Goal: Task Accomplishment & Management: Manage account settings

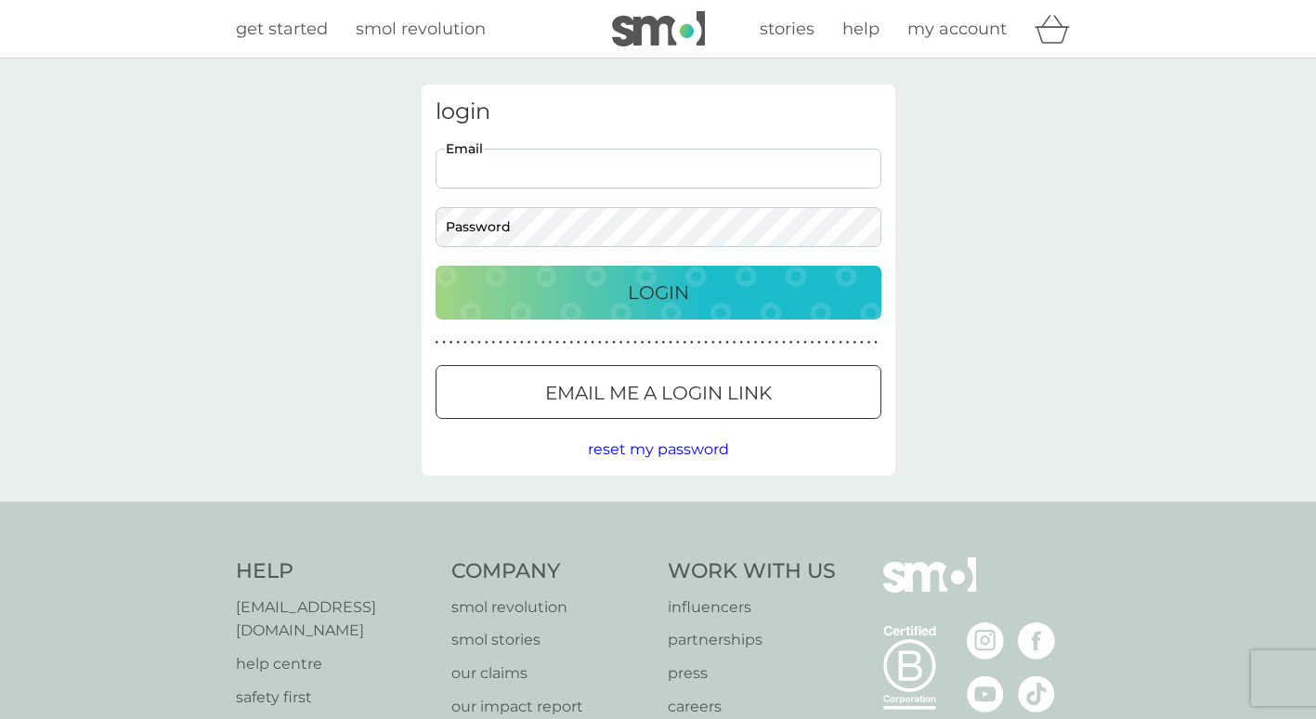
click at [587, 175] on input "Email" at bounding box center [658, 169] width 446 height 40
type input "michellechanell@hotmail.com"
click at [691, 292] on div "Login" at bounding box center [658, 293] width 409 height 30
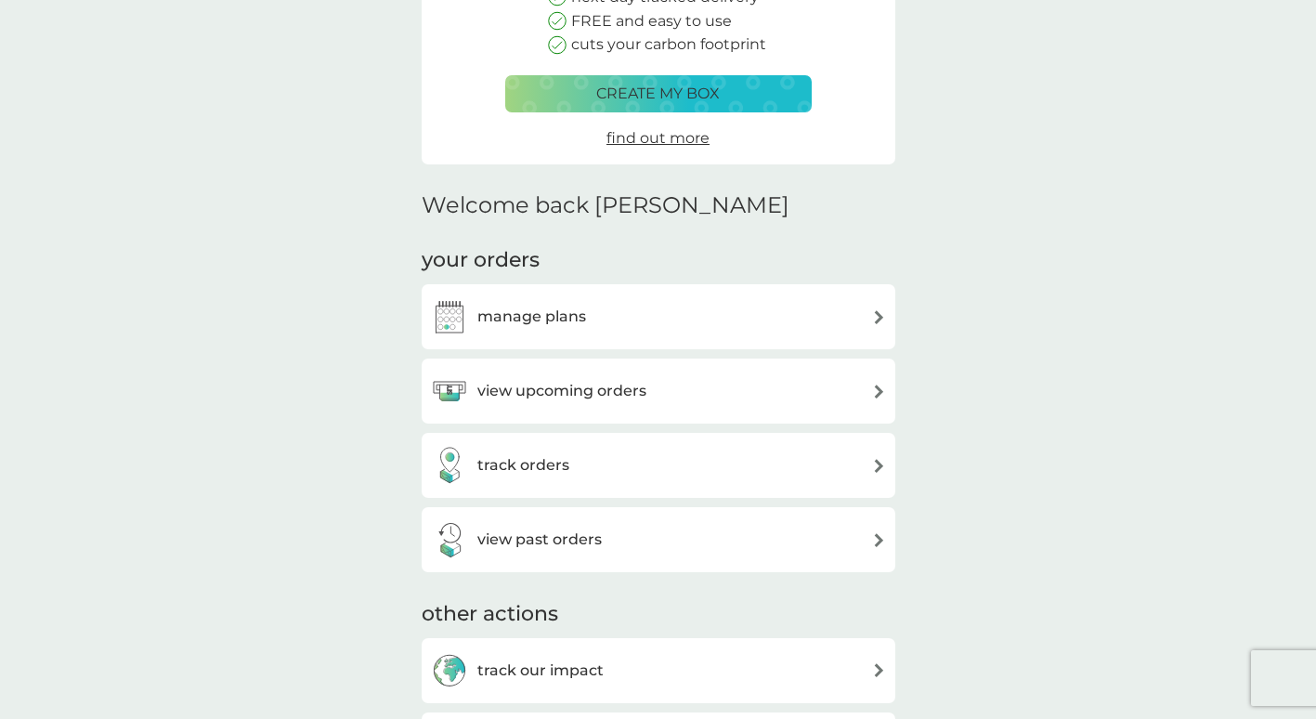
scroll to position [279, 0]
click at [666, 303] on div "manage plans" at bounding box center [658, 315] width 455 height 37
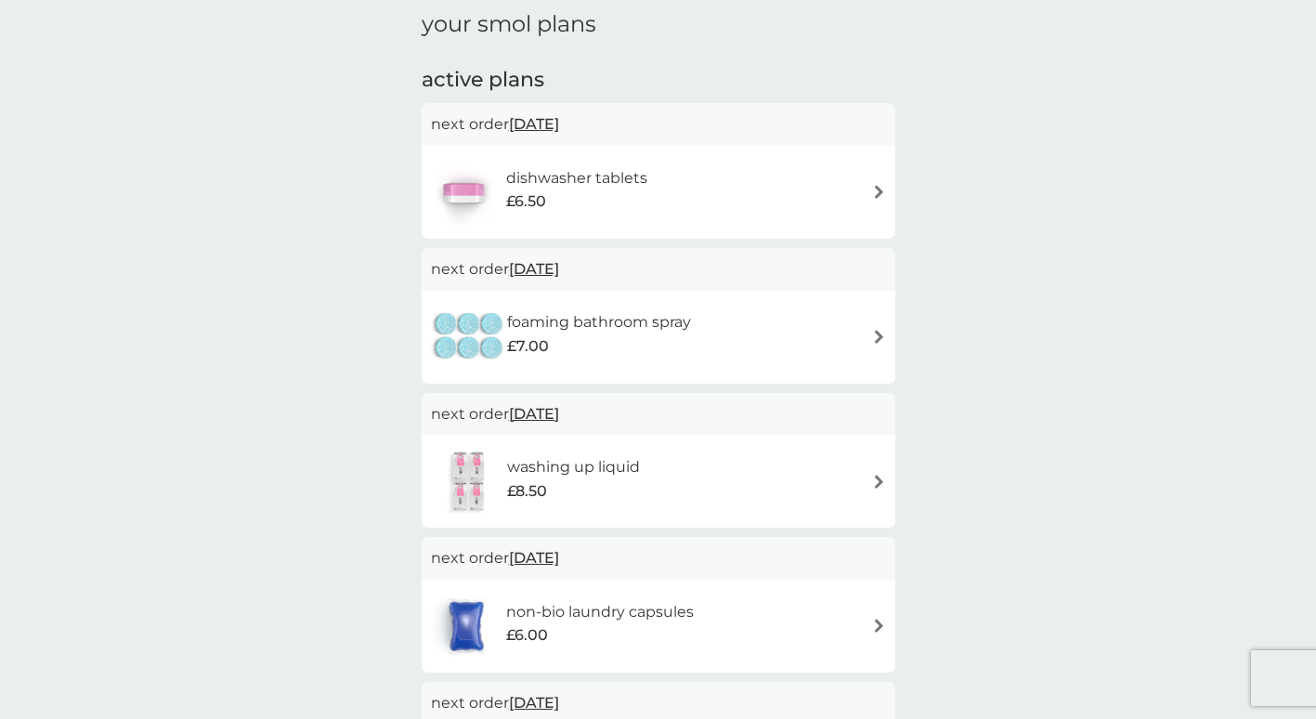
scroll to position [279, 0]
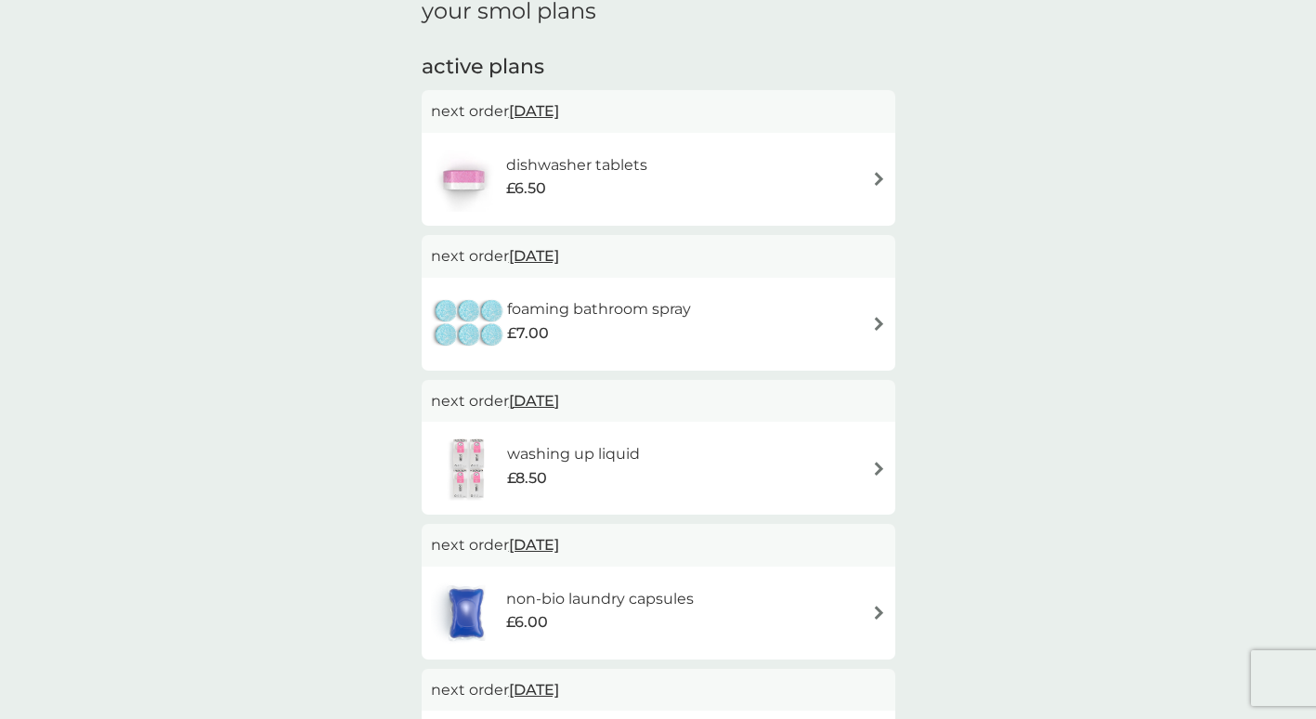
click at [873, 336] on div "foaming bathroom spray £7.00" at bounding box center [658, 324] width 455 height 65
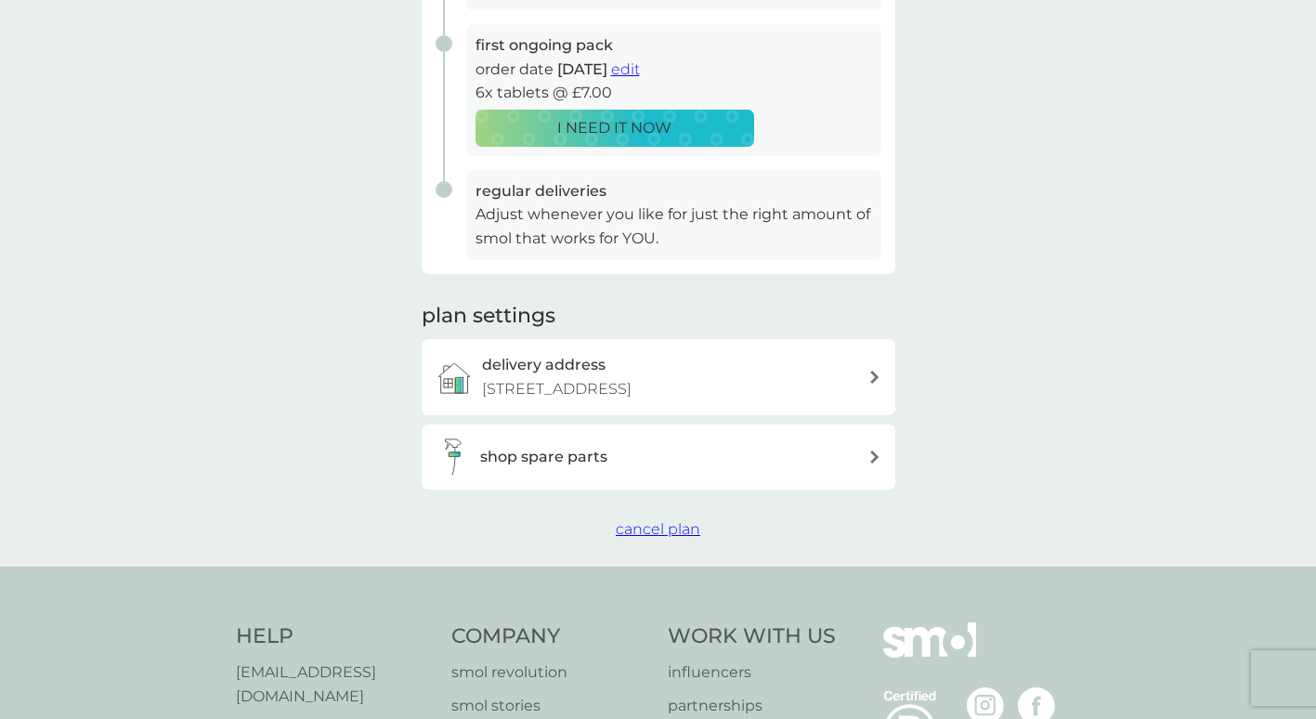
scroll to position [371, 0]
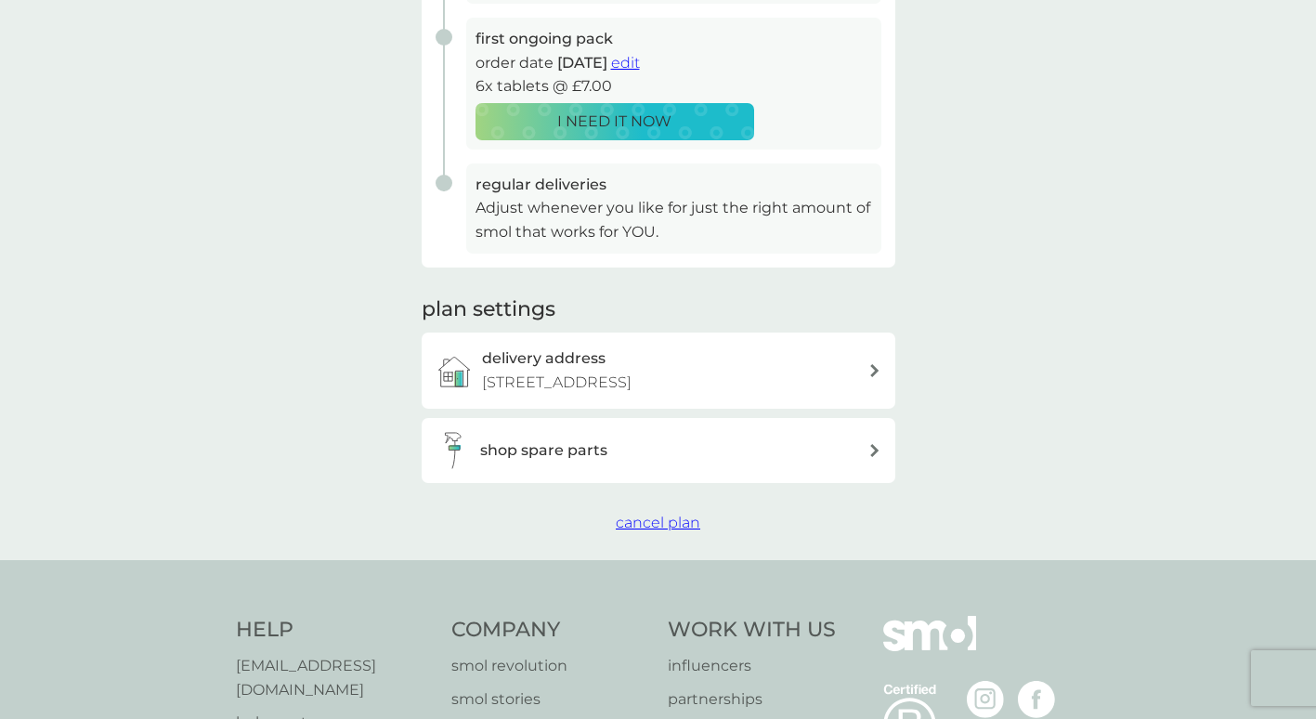
click at [677, 531] on span "cancel plan" at bounding box center [658, 522] width 84 height 18
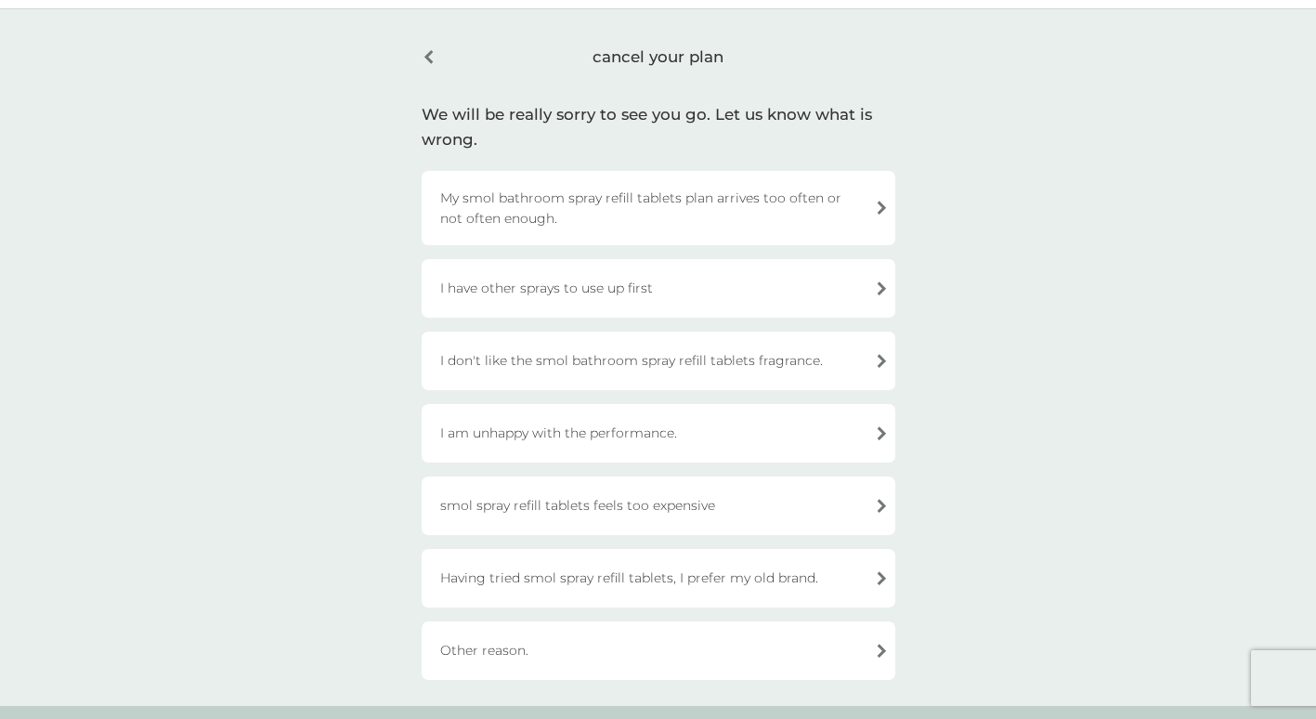
scroll to position [93, 0]
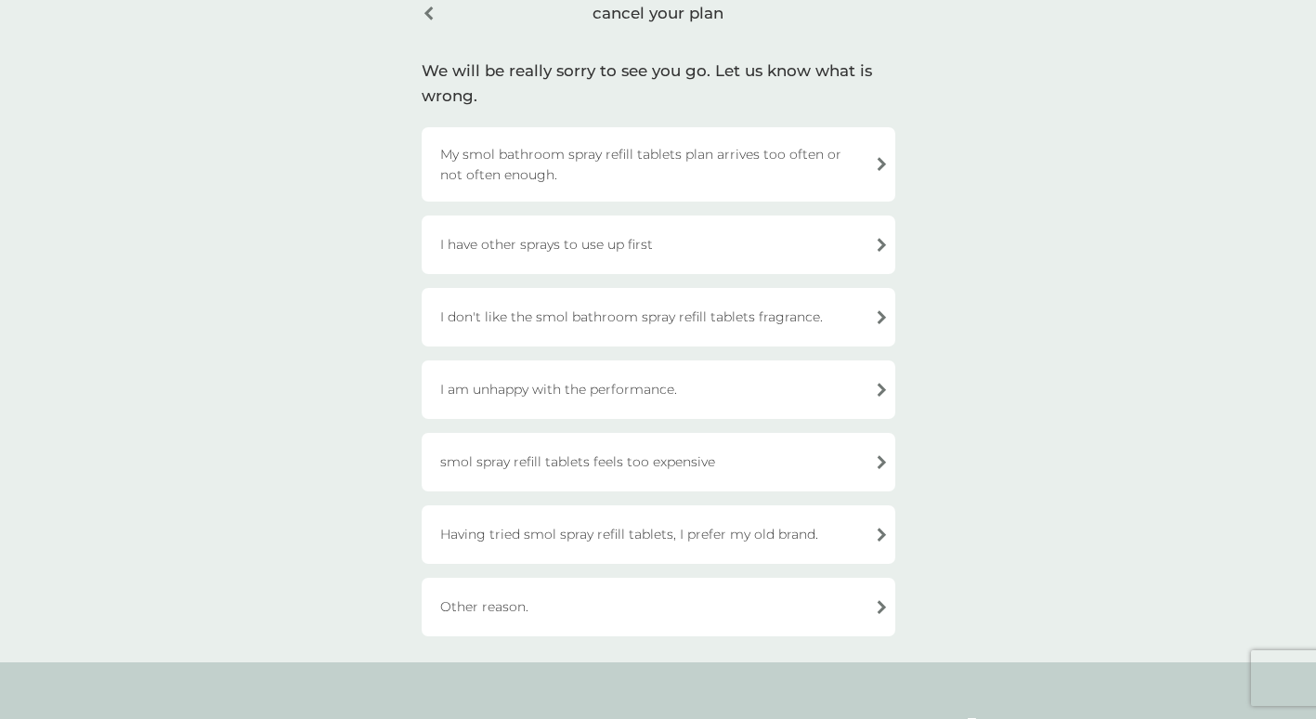
click at [730, 604] on div "Other reason." at bounding box center [659, 607] width 474 height 58
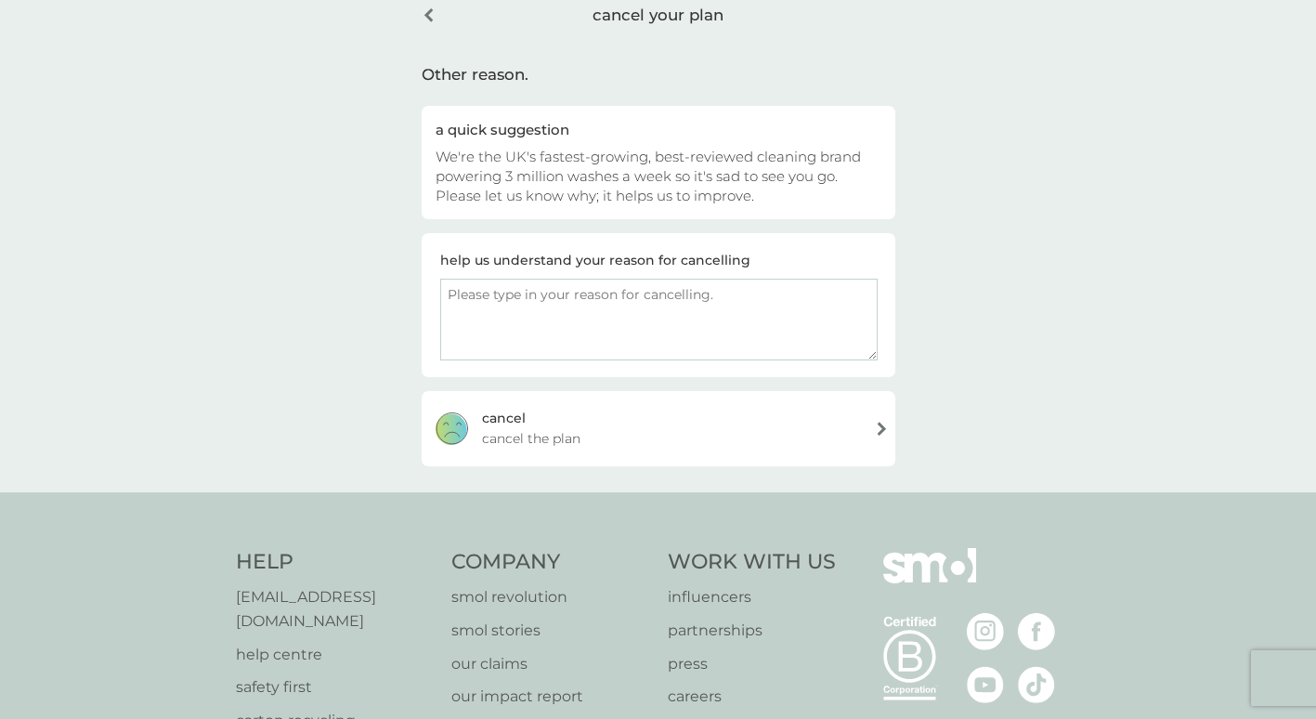
click at [427, 19] on div "cancel your plan" at bounding box center [659, 15] width 474 height 47
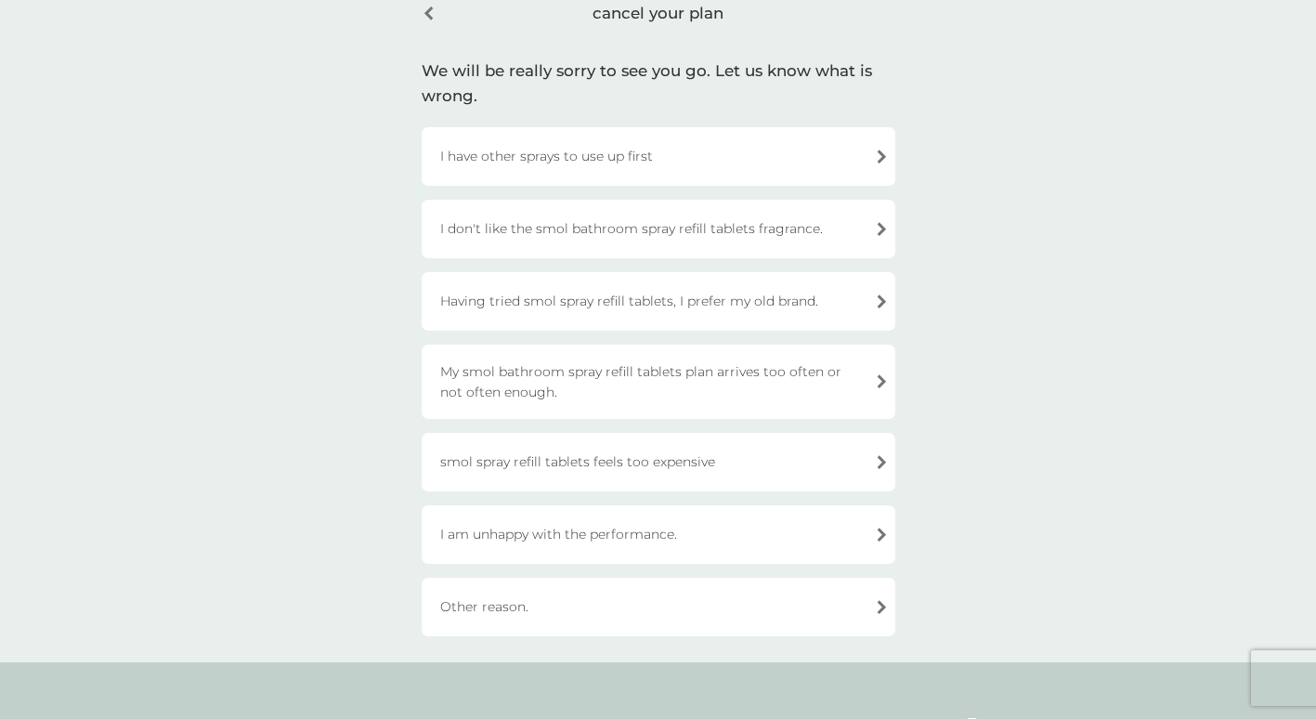
click at [537, 174] on div "I have other sprays to use up first" at bounding box center [659, 156] width 474 height 58
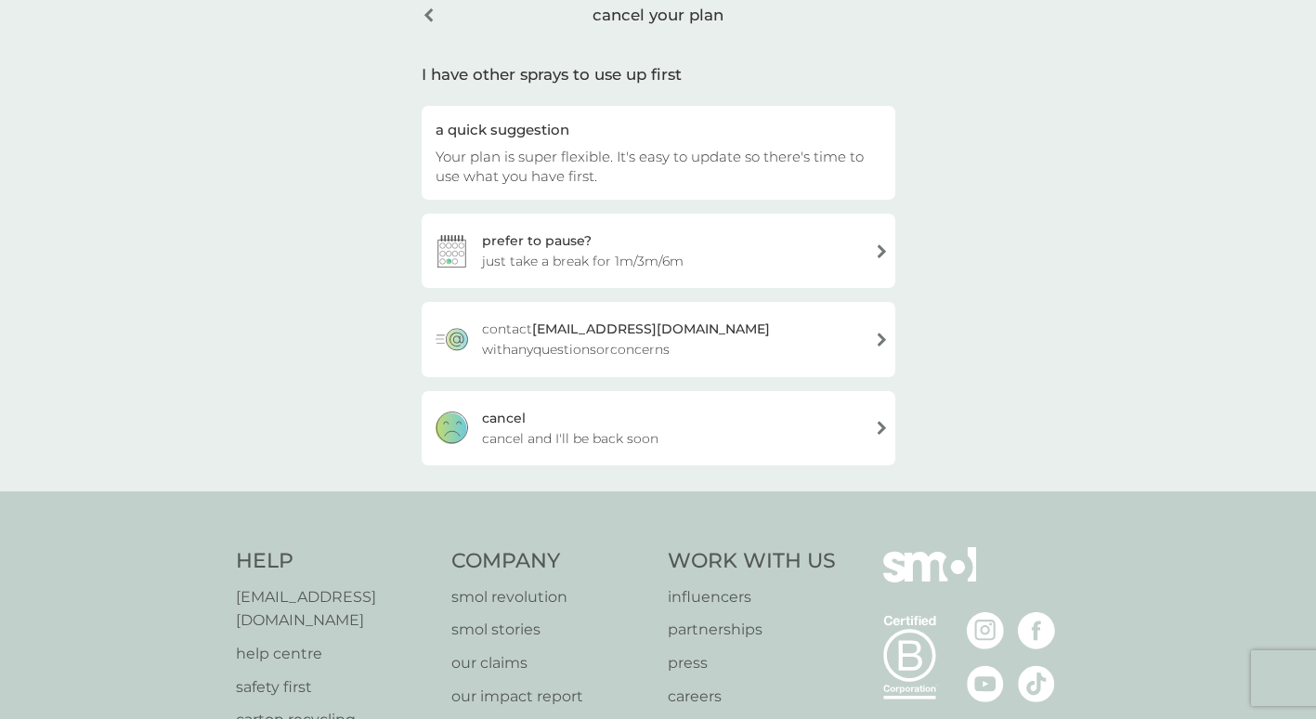
click at [611, 419] on div "[PERSON_NAME] and I'll be back soon" at bounding box center [659, 428] width 474 height 74
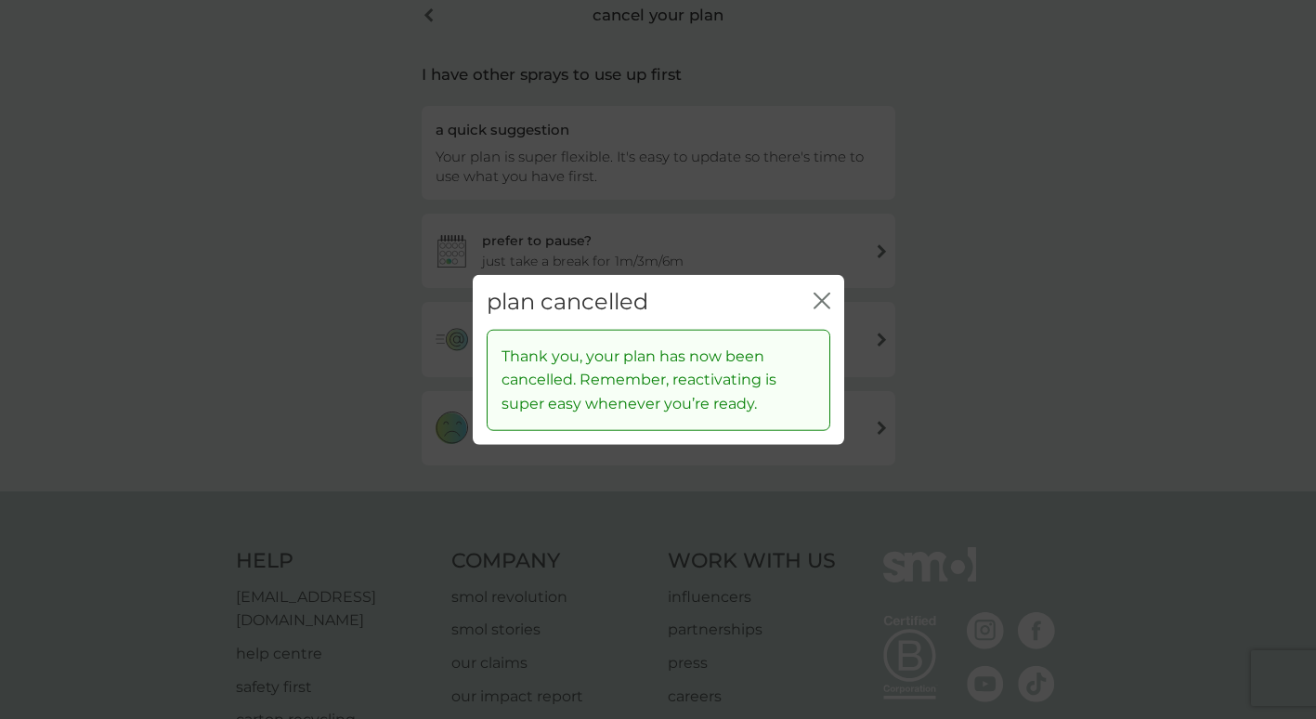
click at [816, 301] on icon "close" at bounding box center [821, 300] width 17 height 17
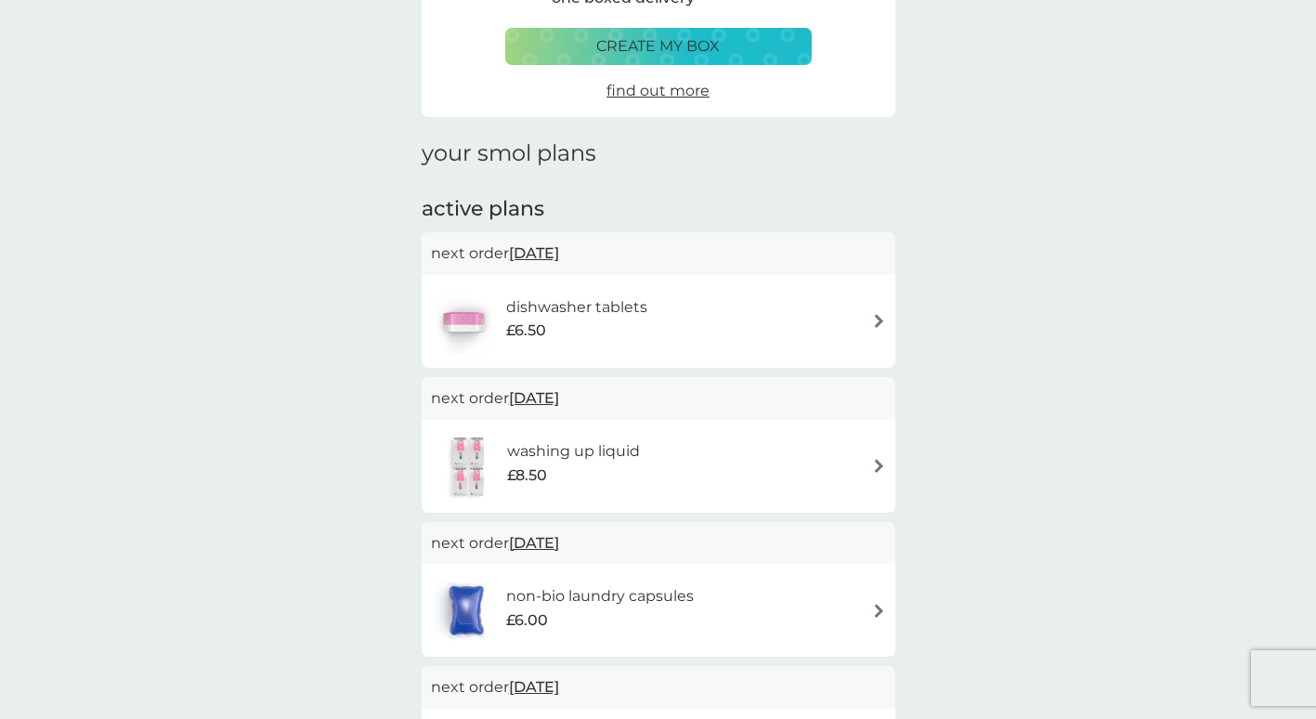
scroll to position [279, 0]
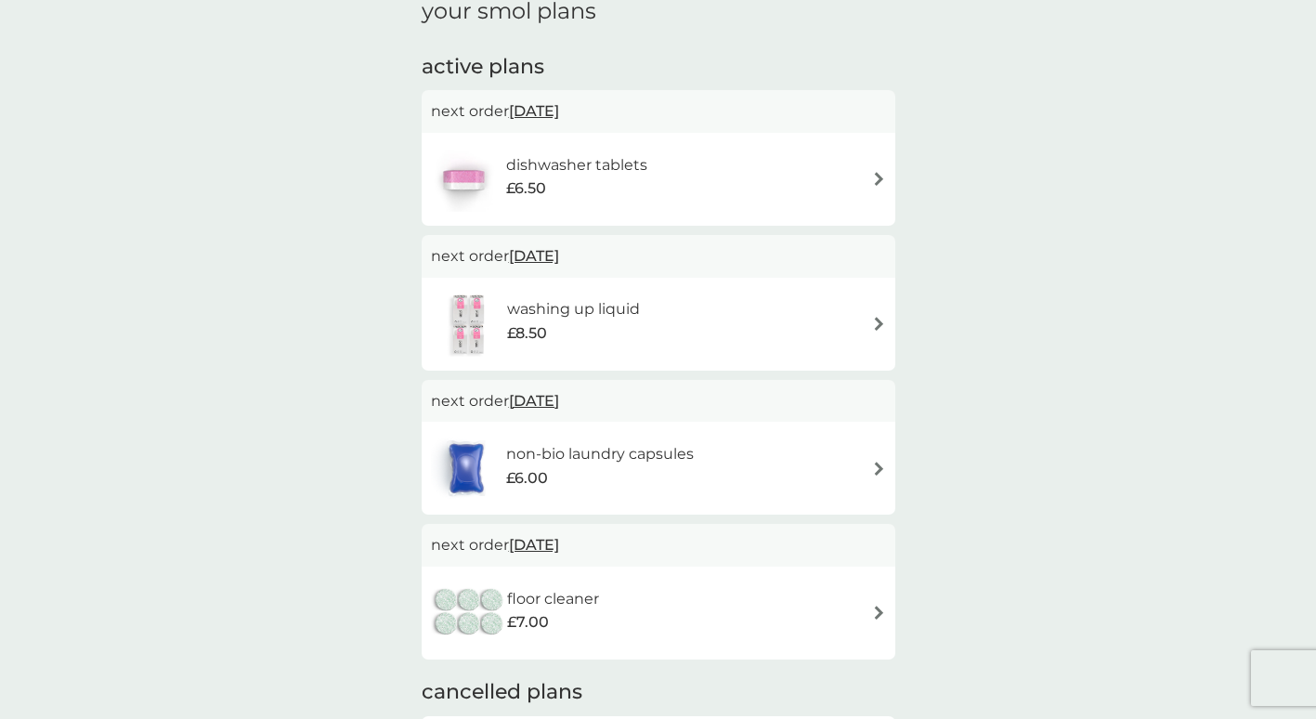
click at [878, 326] on img at bounding box center [879, 324] width 14 height 14
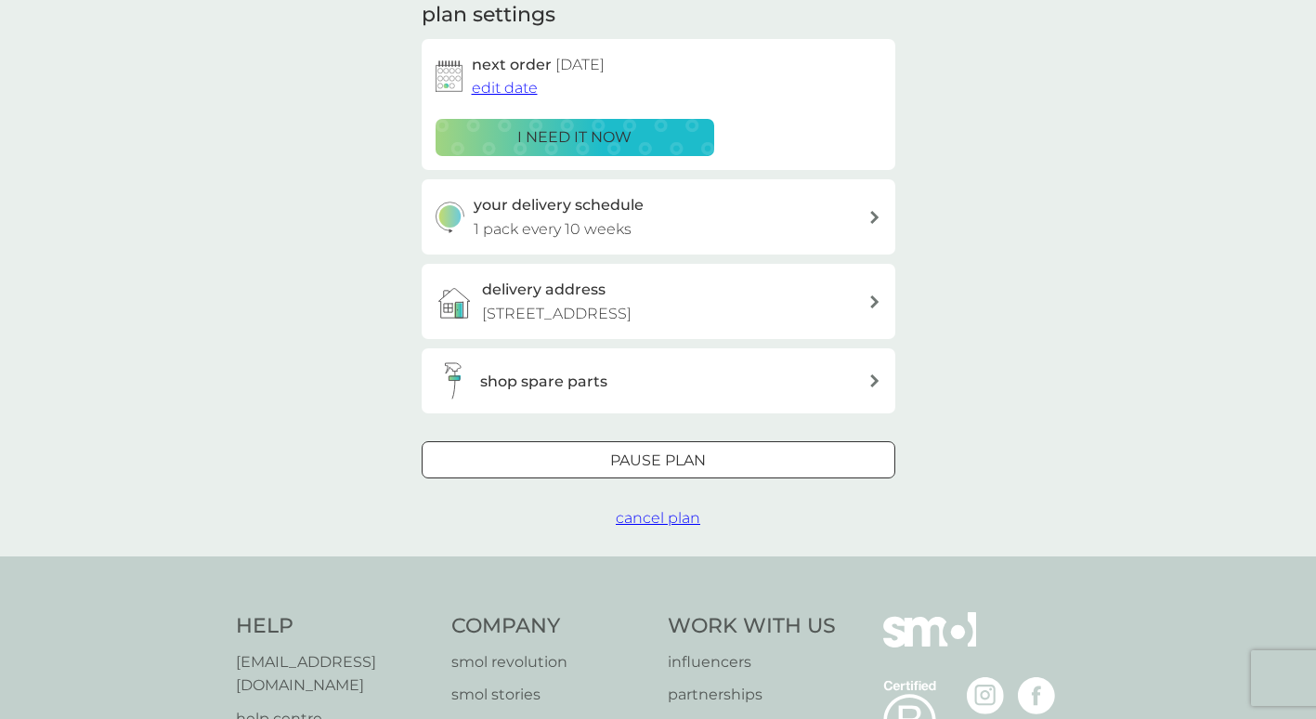
scroll to position [279, 0]
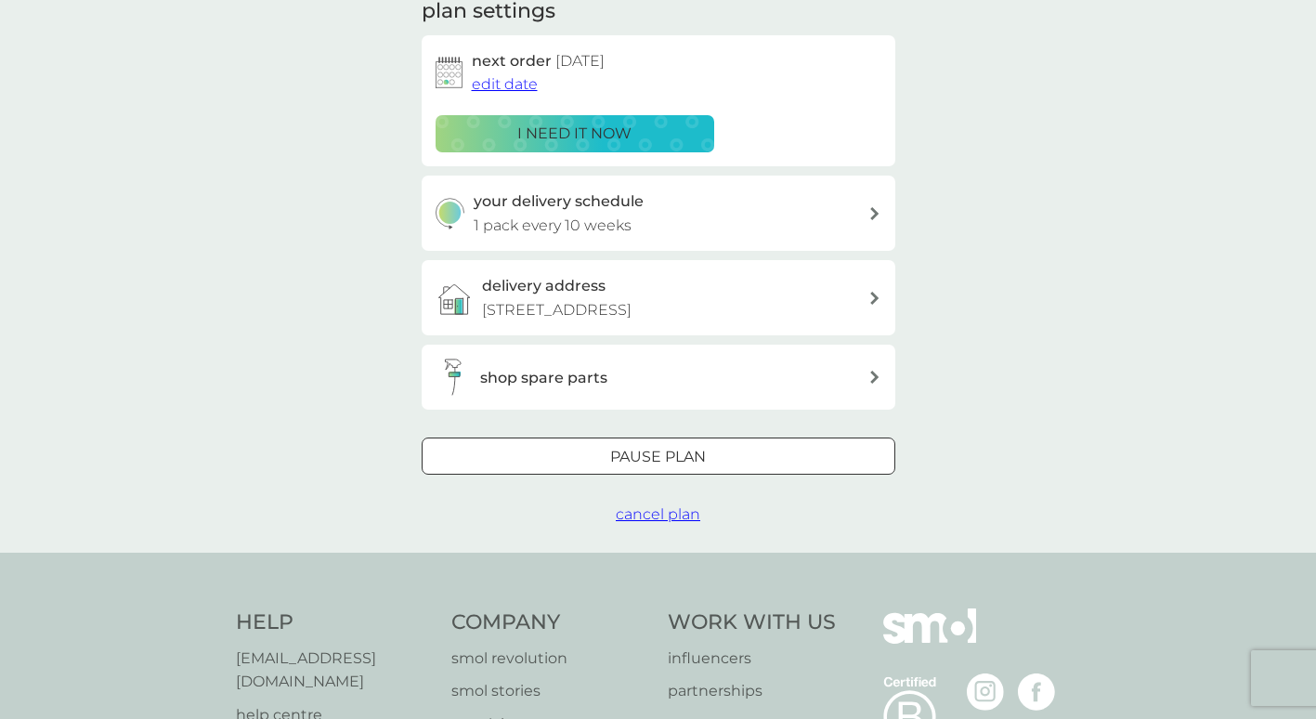
click at [647, 523] on span "cancel plan" at bounding box center [658, 514] width 84 height 18
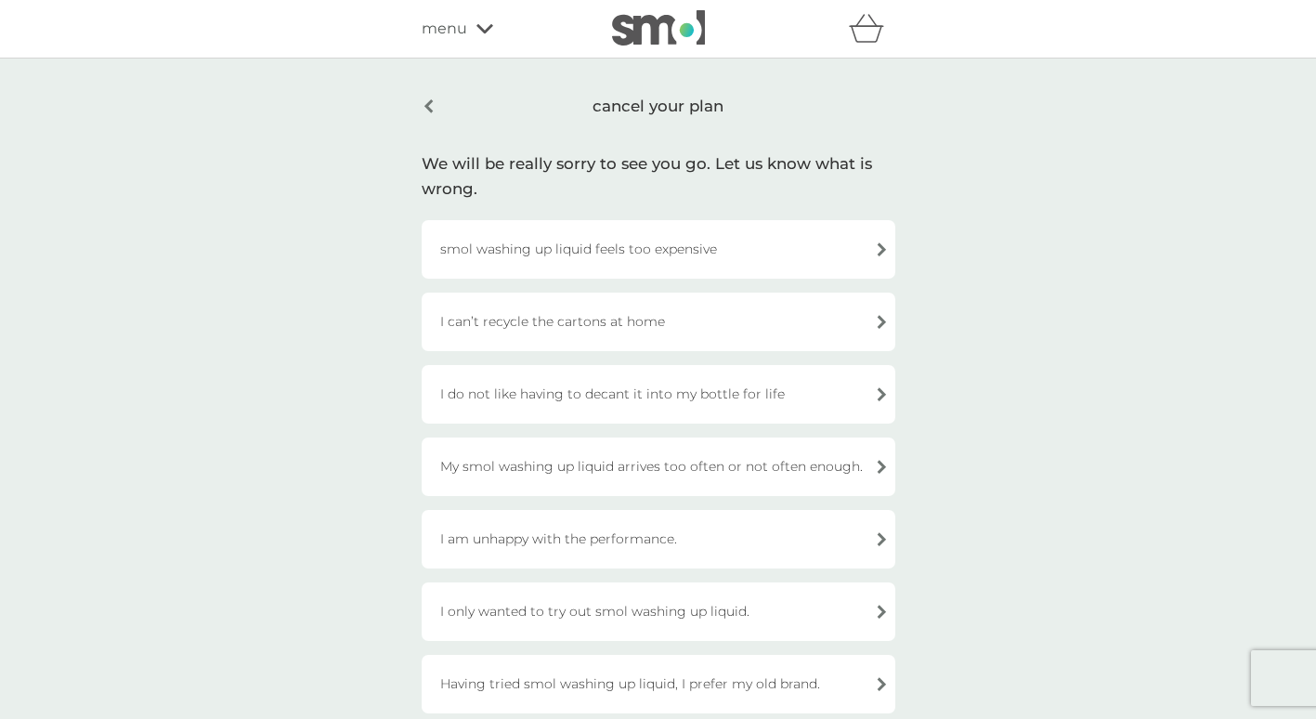
click at [816, 529] on div "I am unhappy with the performance." at bounding box center [659, 539] width 474 height 58
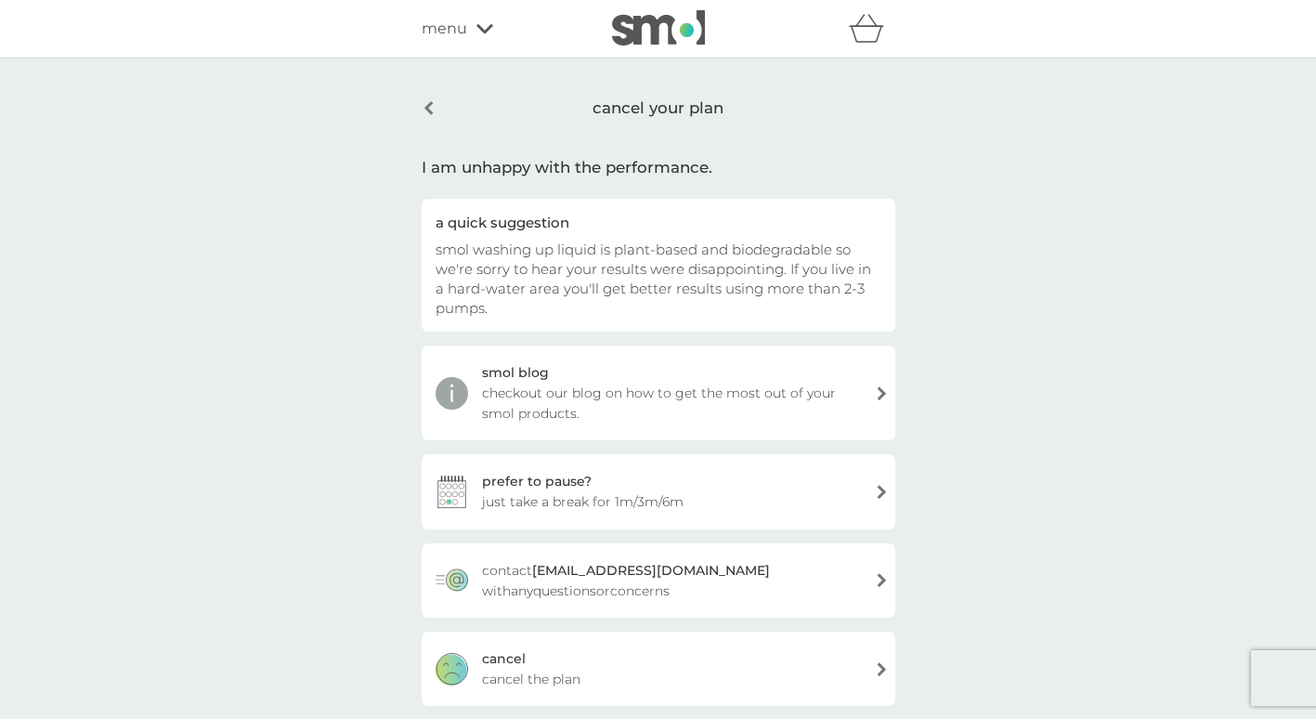
scroll to position [371, 0]
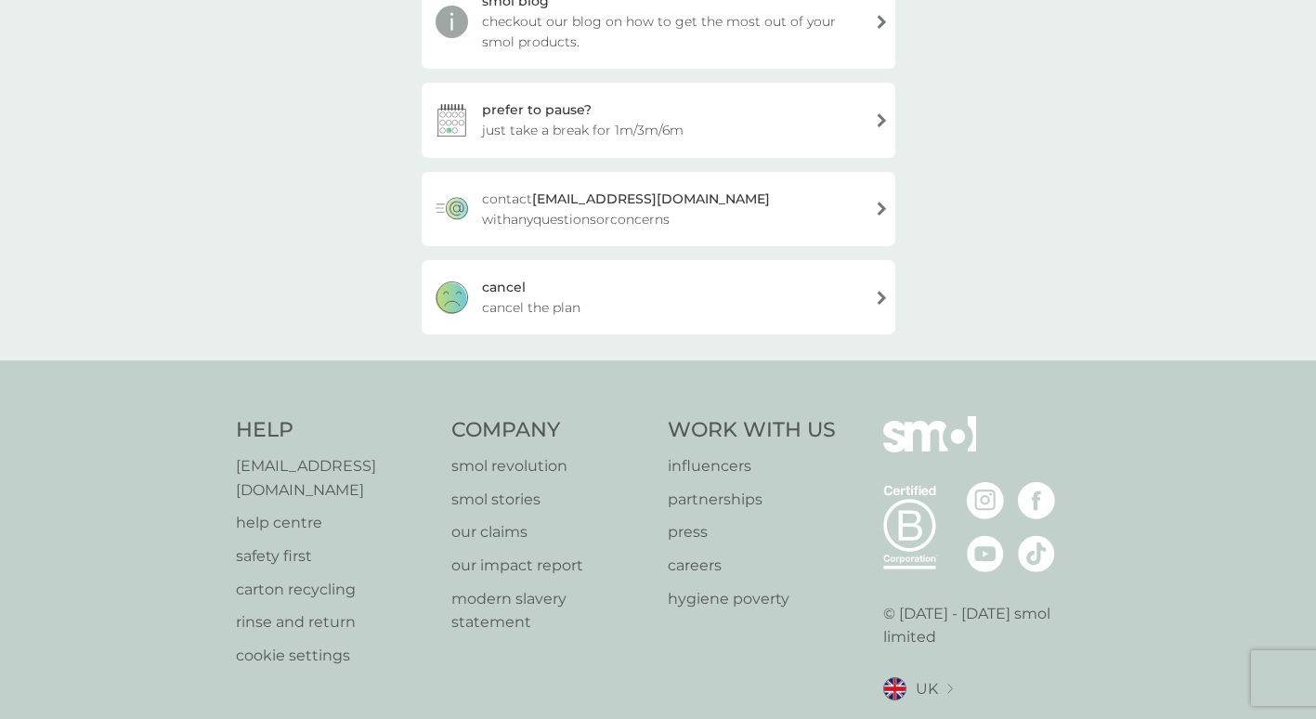
click at [516, 312] on span "cancel the plan" at bounding box center [531, 307] width 98 height 20
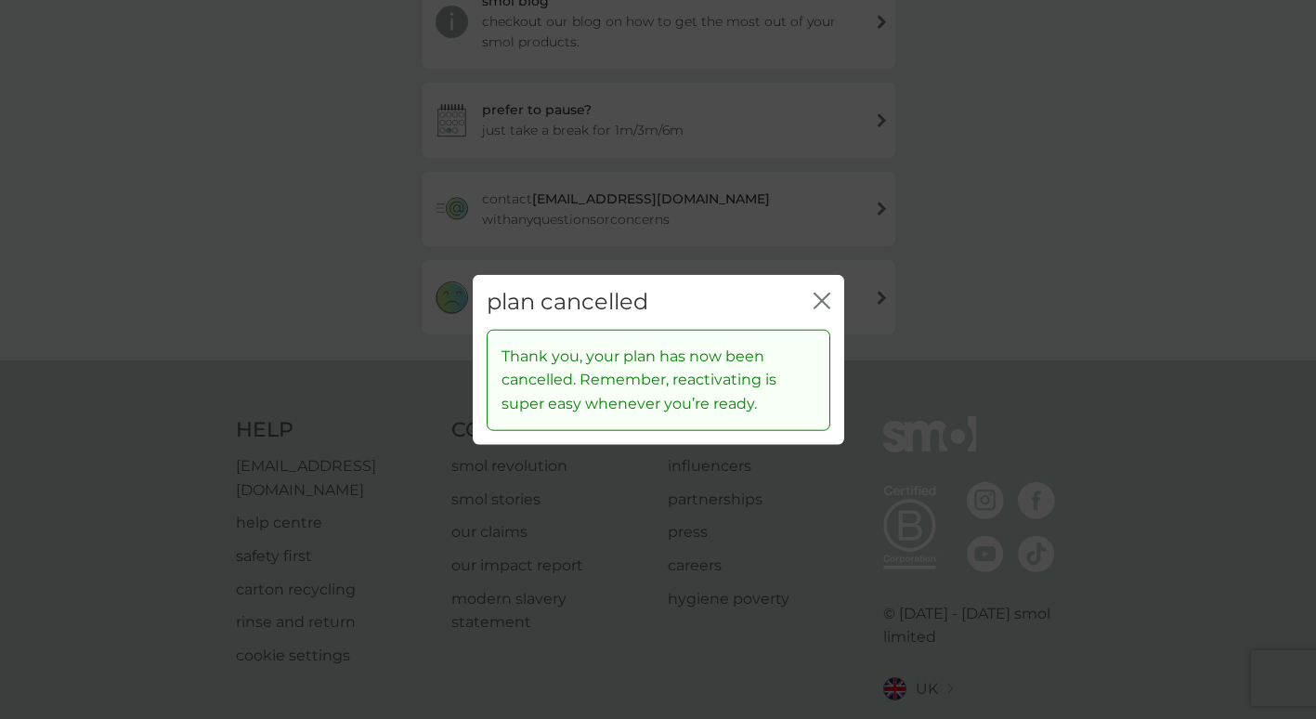
click at [817, 302] on icon "close" at bounding box center [821, 300] width 17 height 17
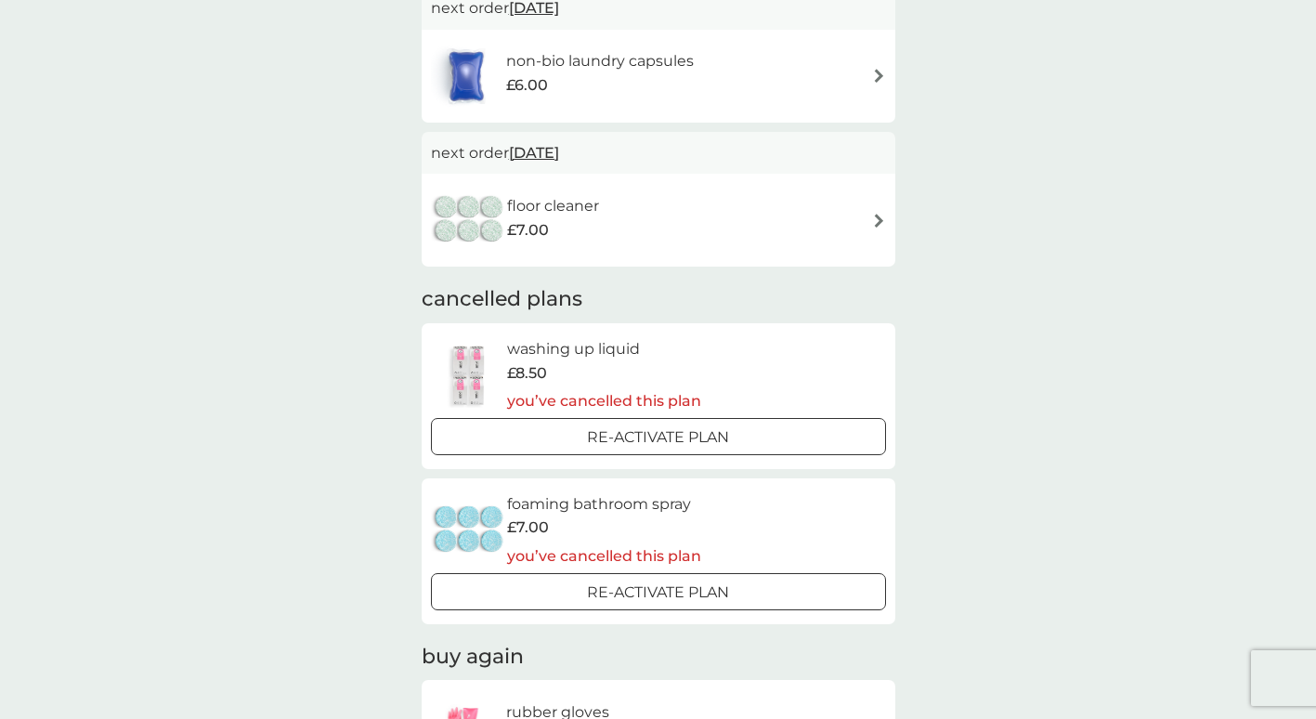
scroll to position [557, 0]
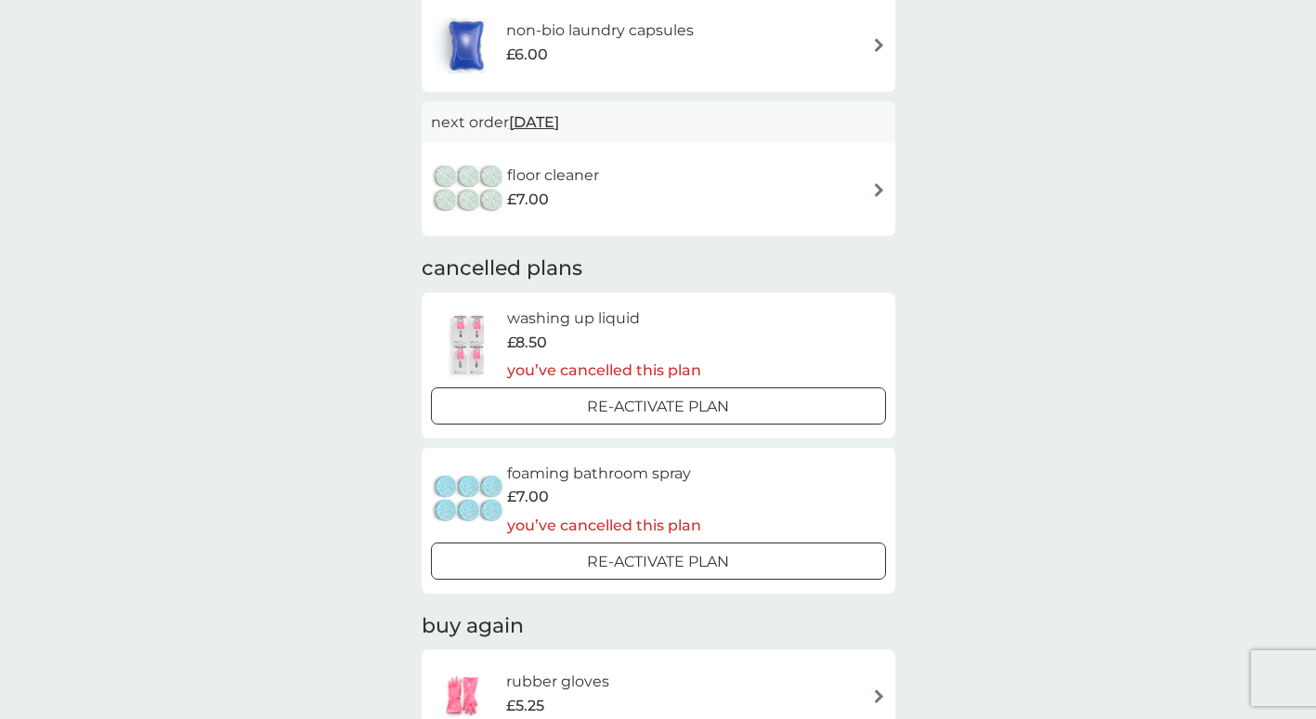
click at [876, 197] on div "floor cleaner £7.00" at bounding box center [658, 189] width 455 height 65
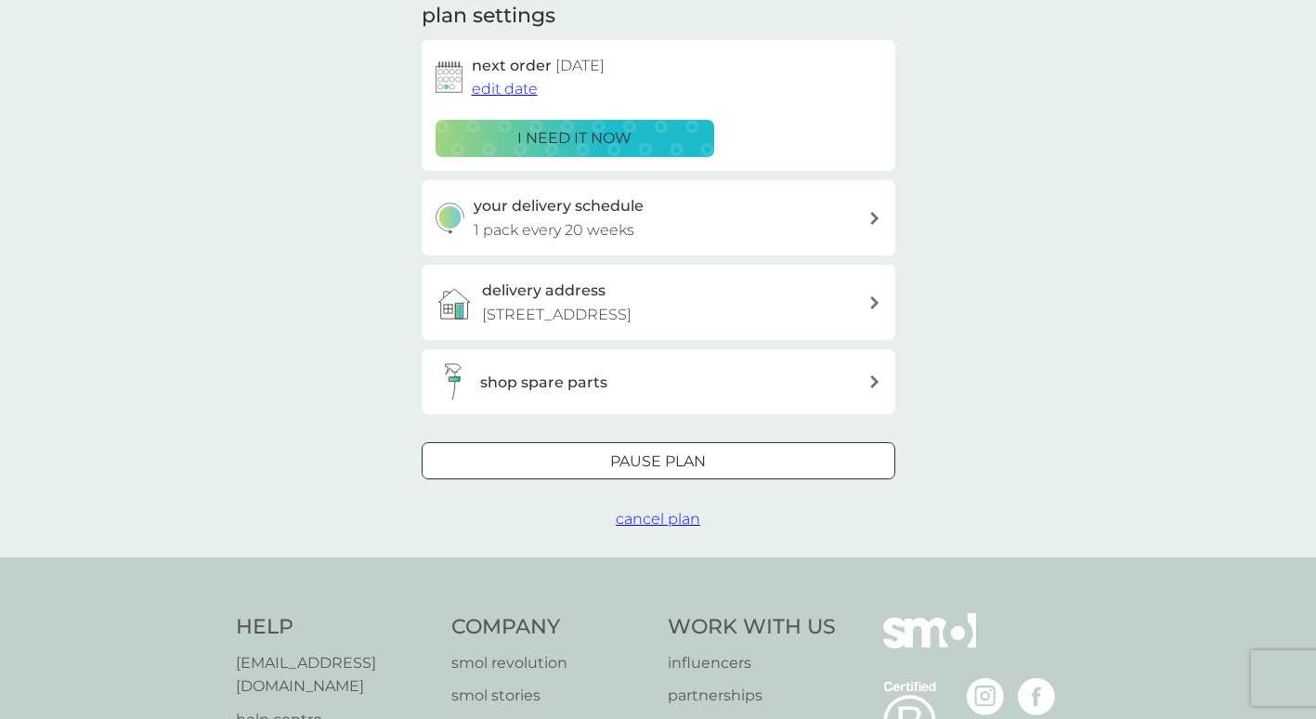
scroll to position [279, 0]
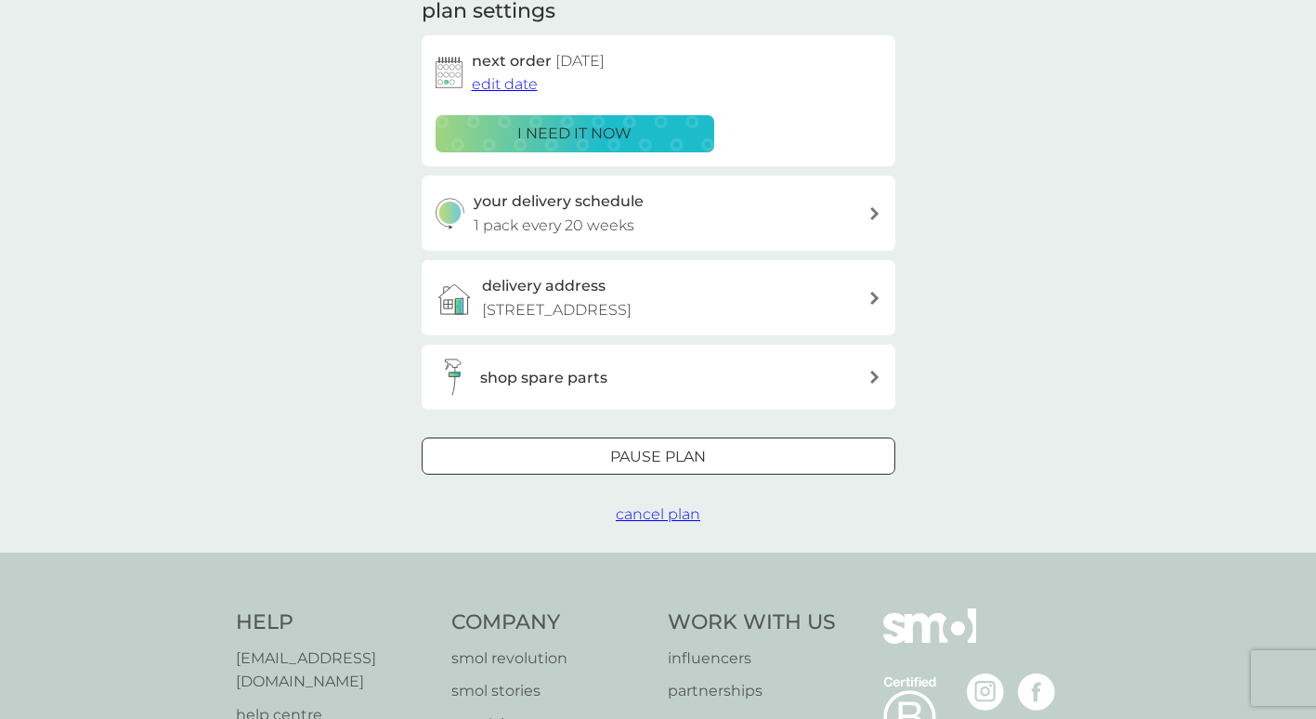
click at [661, 523] on span "cancel plan" at bounding box center [658, 514] width 84 height 18
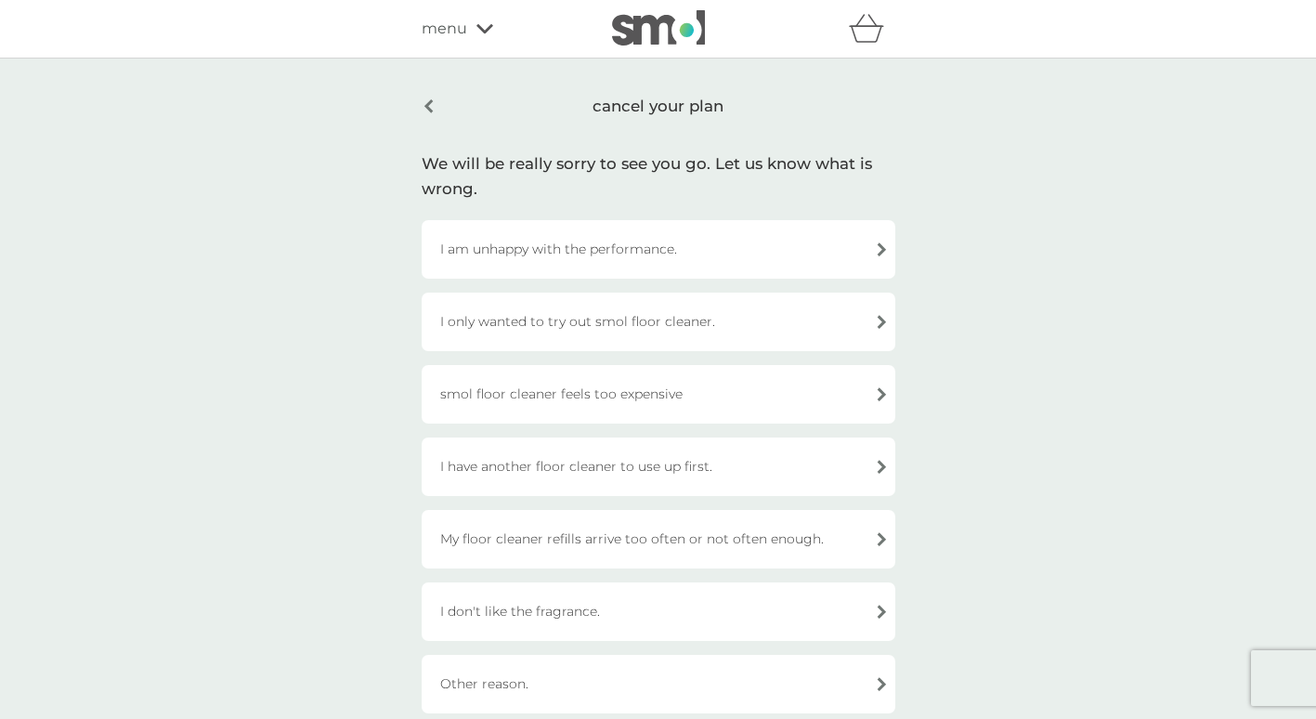
click at [733, 474] on div "I have another floor cleaner to use up first." at bounding box center [659, 466] width 474 height 58
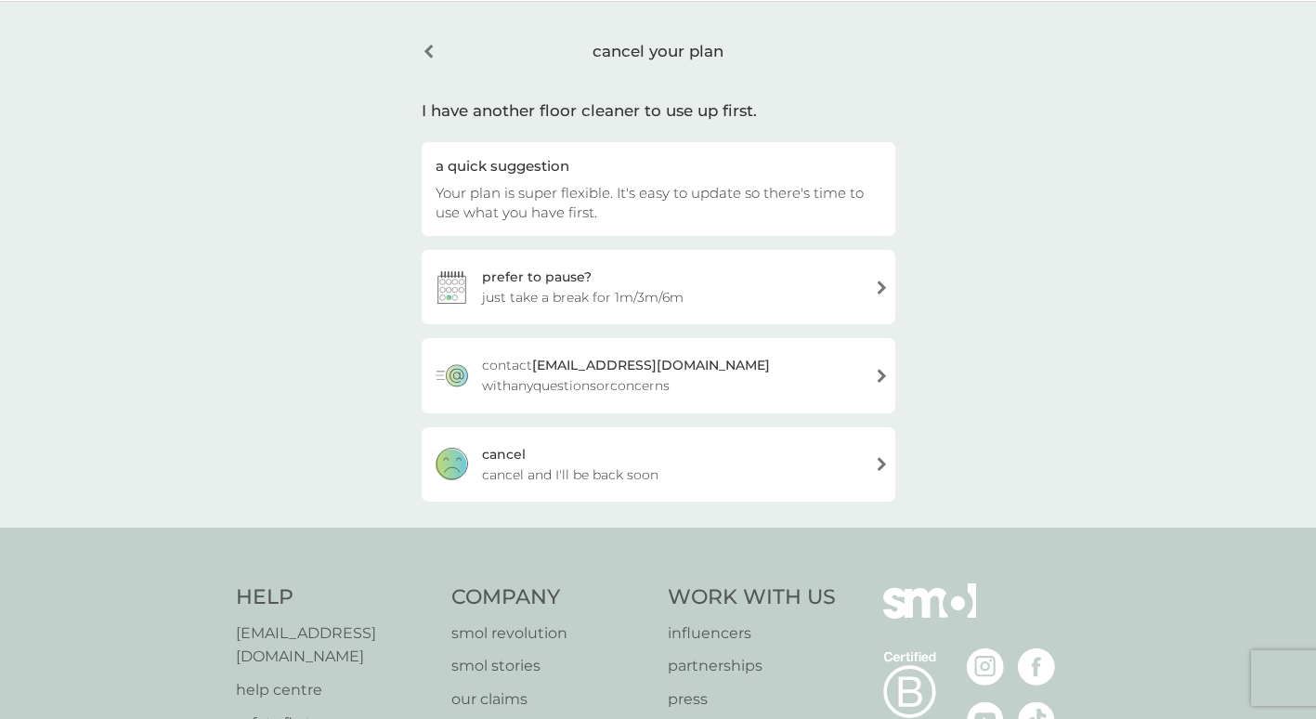
scroll to position [93, 0]
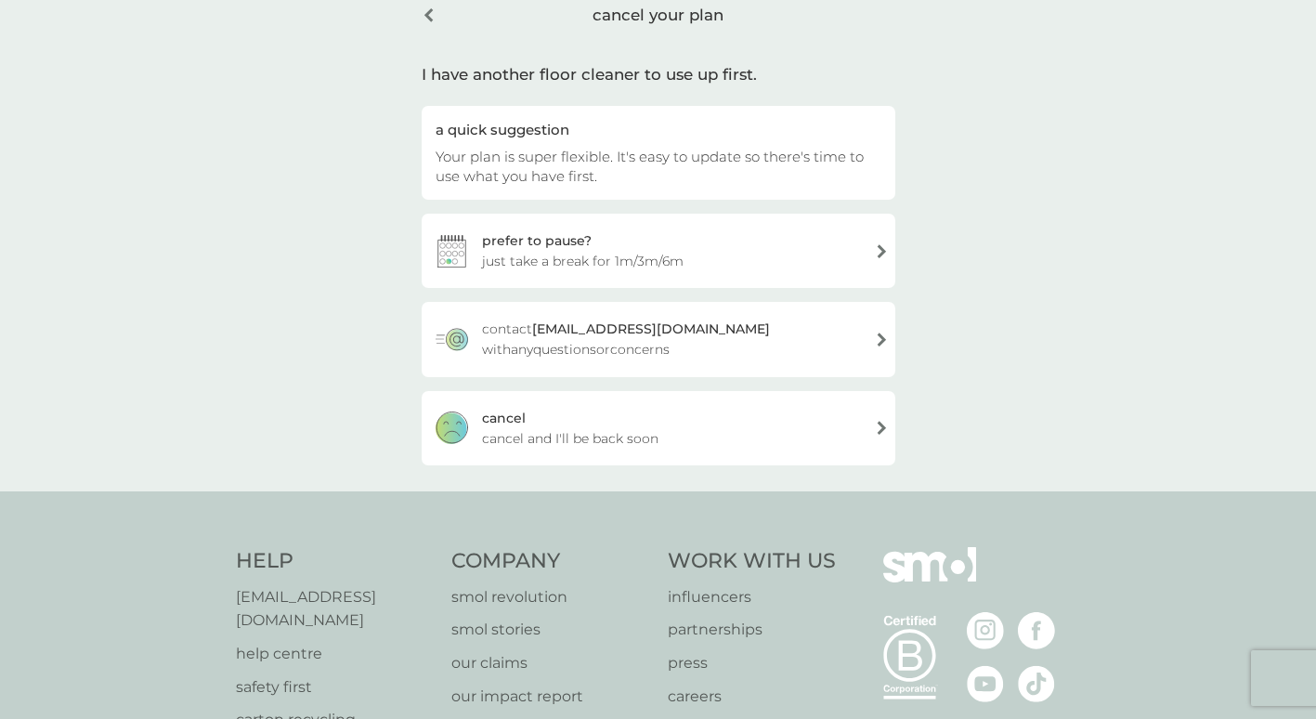
click at [526, 436] on span "cancel and I'll be back soon" at bounding box center [570, 438] width 176 height 20
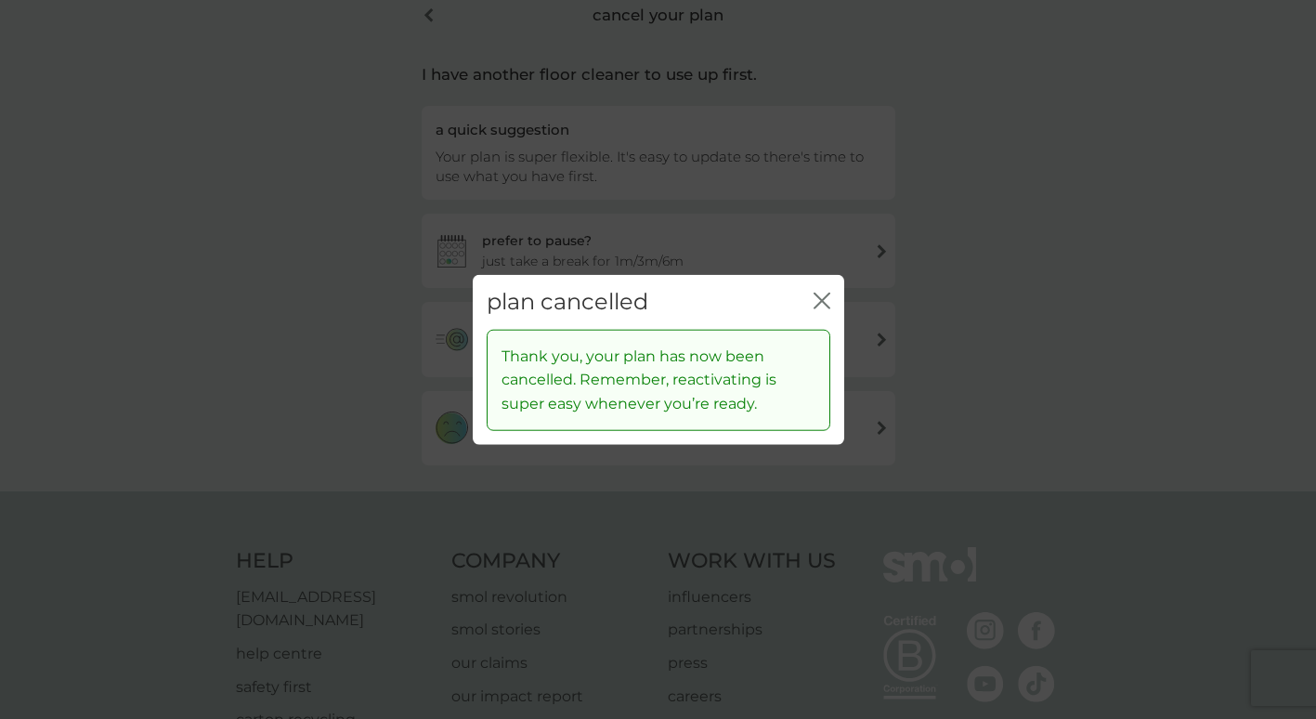
click at [811, 301] on div "plan cancelled close" at bounding box center [658, 302] width 371 height 55
click at [827, 301] on icon "close" at bounding box center [821, 300] width 17 height 17
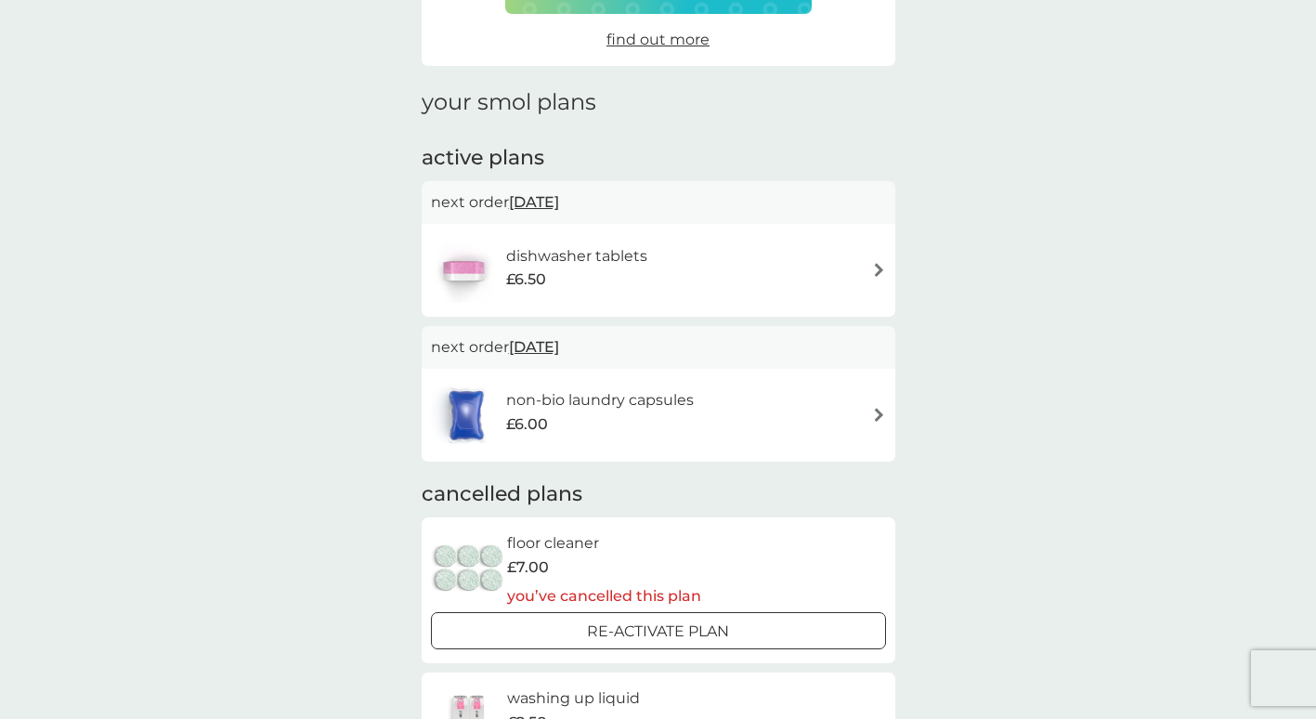
scroll to position [186, 0]
click at [1123, 389] on div "combine your upcoming orders in one boxed delivery create my box find out more …" at bounding box center [658, 516] width 1316 height 1287
